Goal: Register for event/course

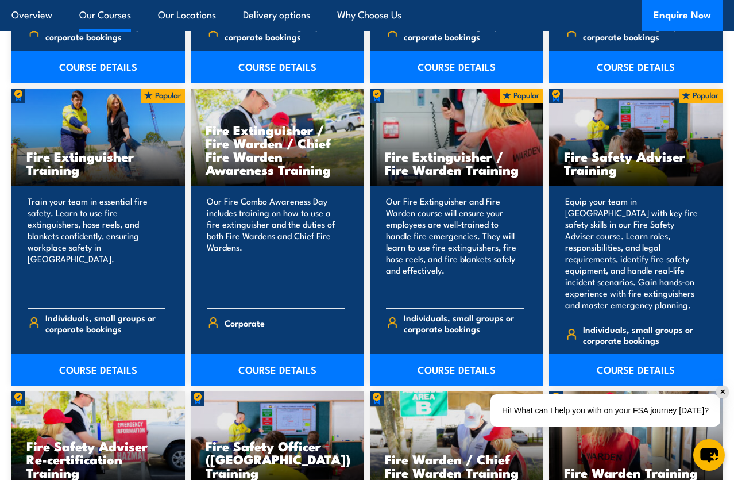
scroll to position [1149, 0]
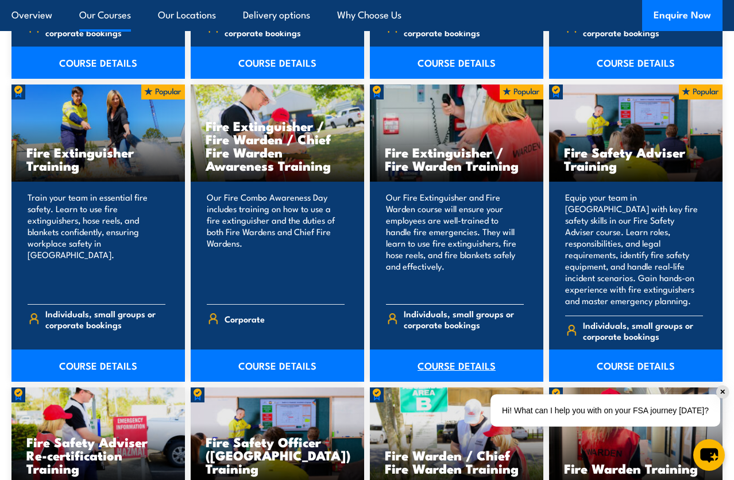
click at [463, 352] on link "COURSE DETAILS" at bounding box center [457, 365] width 174 height 32
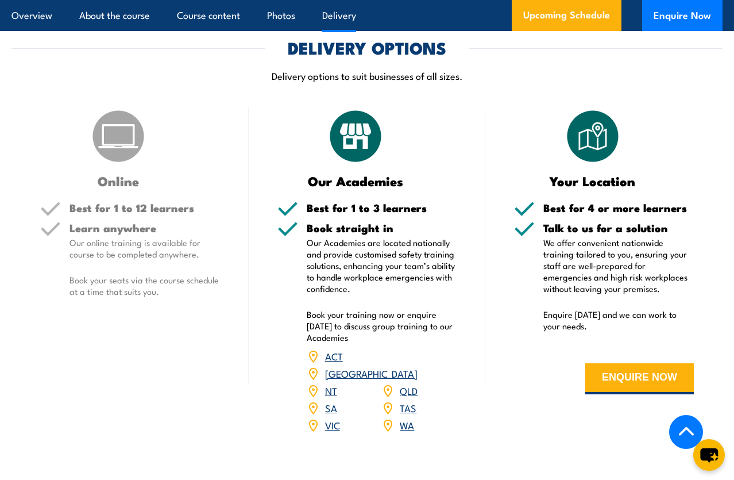
scroll to position [1379, 0]
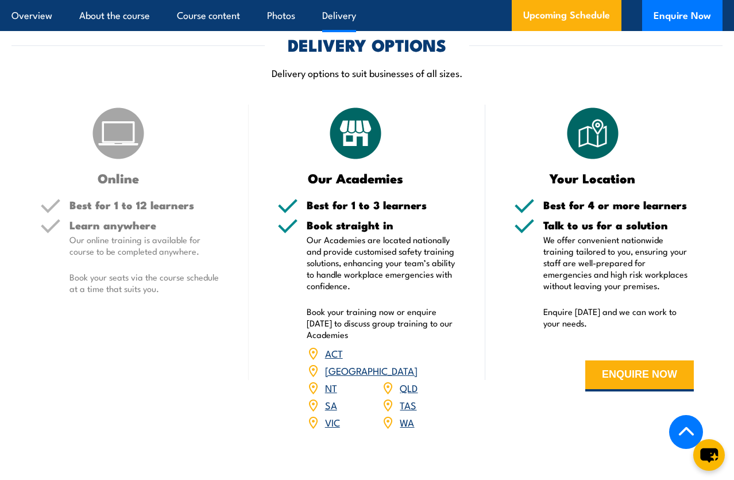
click at [332, 415] on link "VIC" at bounding box center [332, 422] width 15 height 14
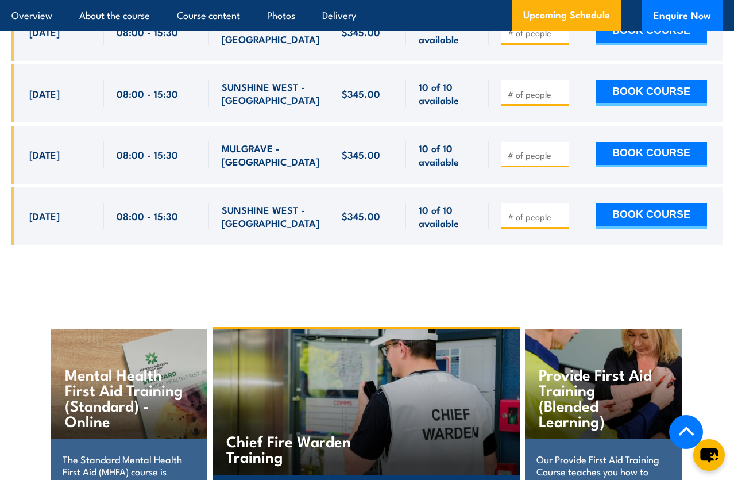
scroll to position [2476, 0]
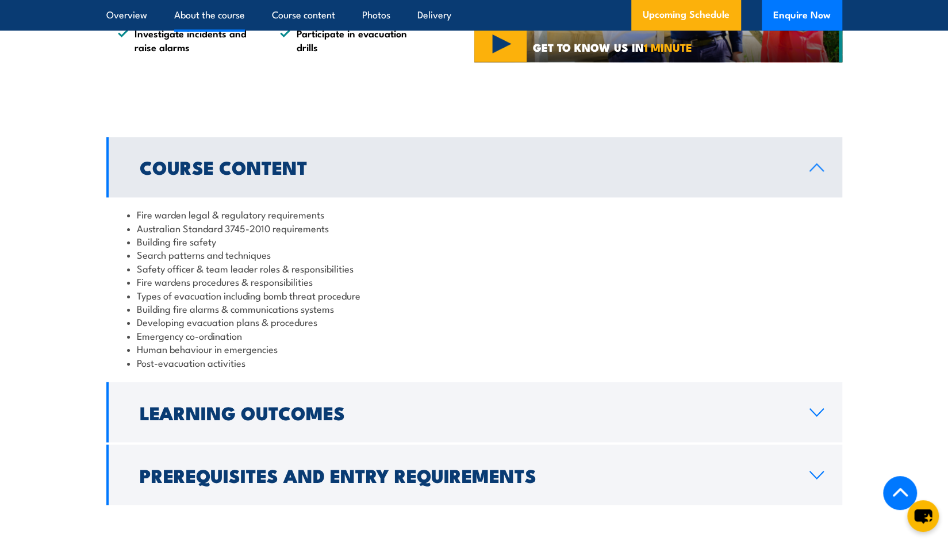
scroll to position [1149, 0]
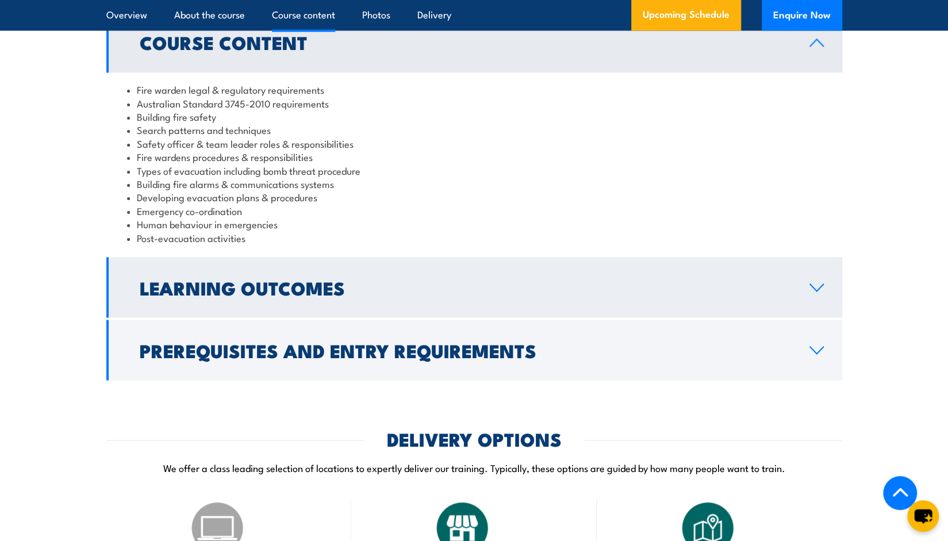
click at [659, 309] on link "Learning Outcomes" at bounding box center [474, 287] width 736 height 60
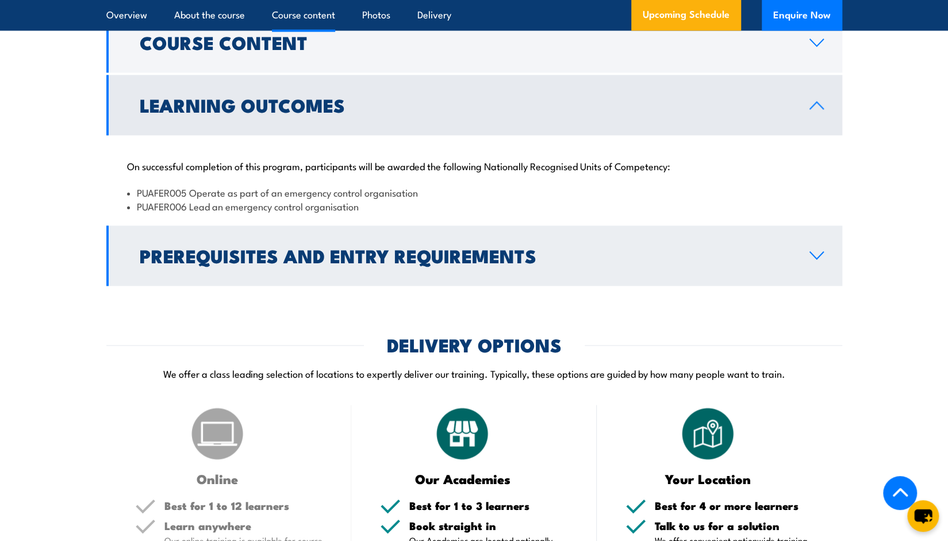
click at [644, 263] on h2 "Prerequisites and Entry Requirements" at bounding box center [465, 255] width 651 height 16
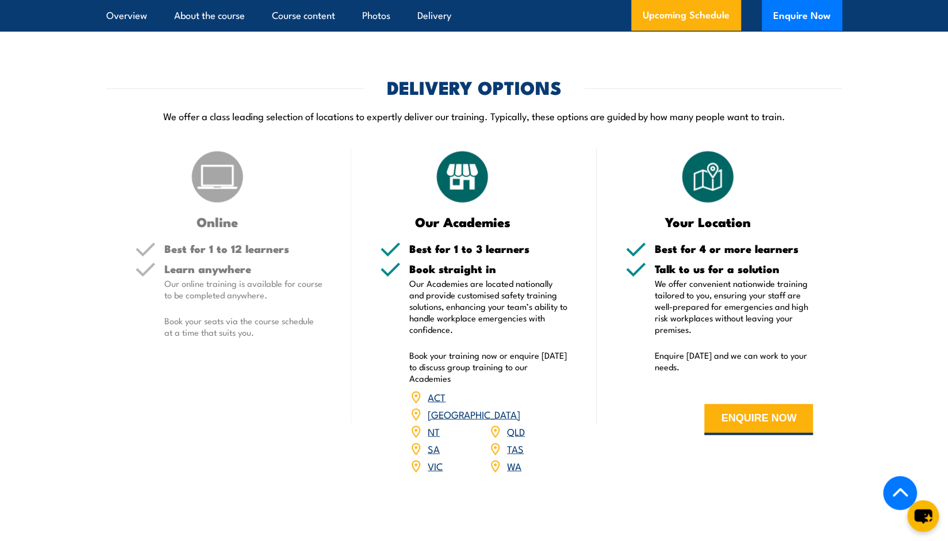
scroll to position [1609, 0]
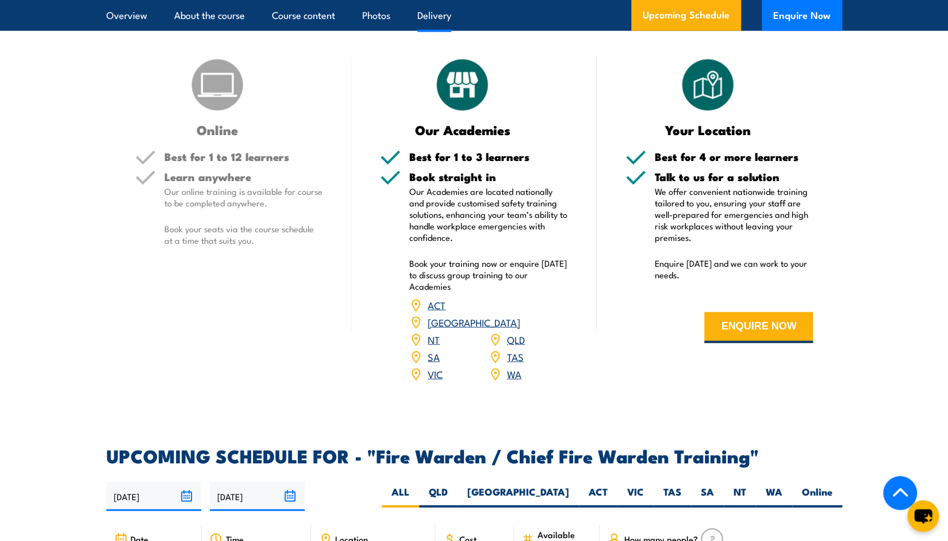
click at [438, 372] on link "VIC" at bounding box center [435, 374] width 15 height 14
